Goal: Obtain resource: Download file/media

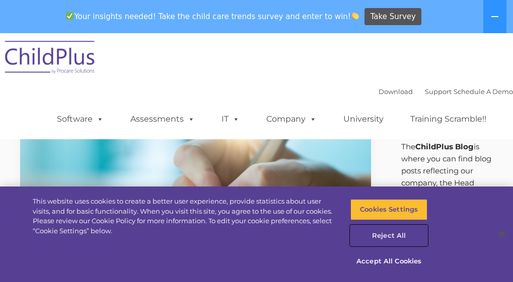
click at [385, 237] on button "Reject All" at bounding box center [388, 236] width 77 height 21
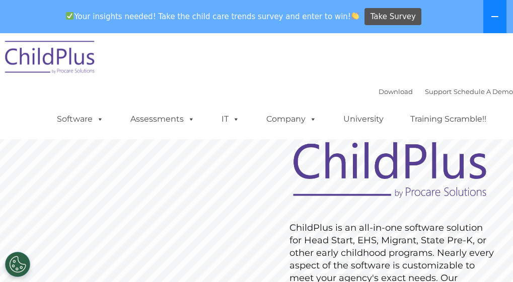
click at [495, 17] on icon at bounding box center [494, 16] width 7 height 1
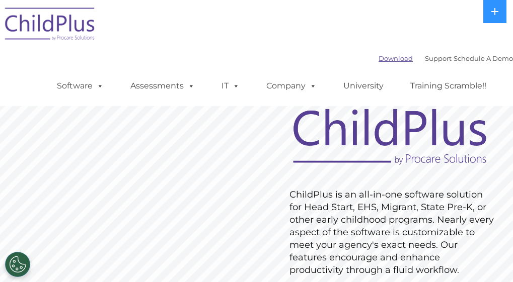
click at [379, 57] on link "Download" at bounding box center [396, 58] width 34 height 8
